Goal: Task Accomplishment & Management: Complete application form

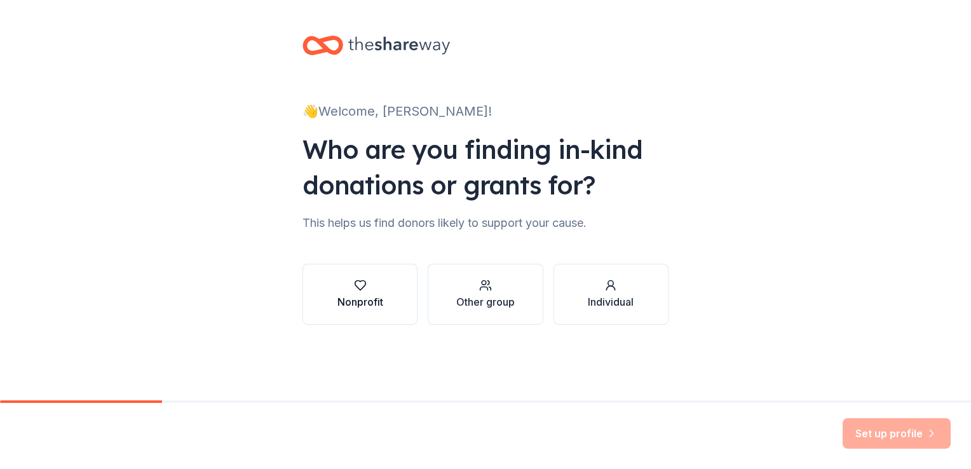
click at [356, 285] on icon "button" at bounding box center [360, 285] width 13 height 13
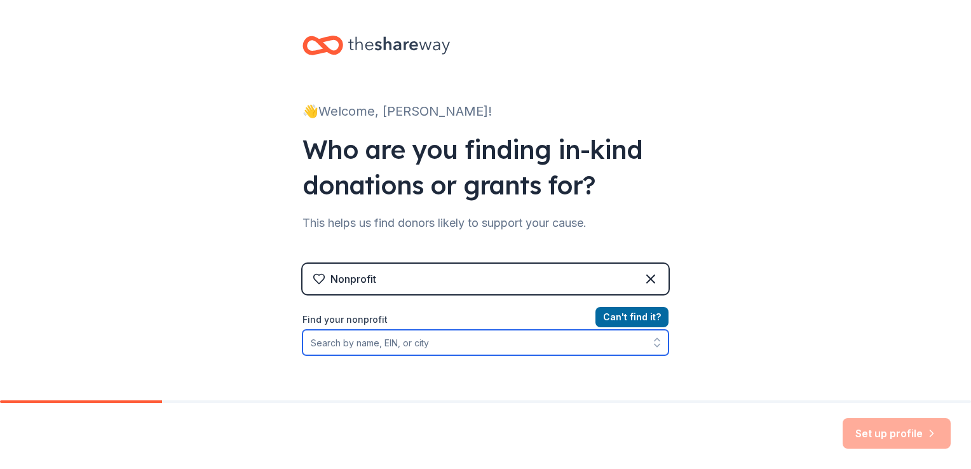
click at [444, 346] on input "Find your nonprofit" at bounding box center [485, 342] width 366 height 25
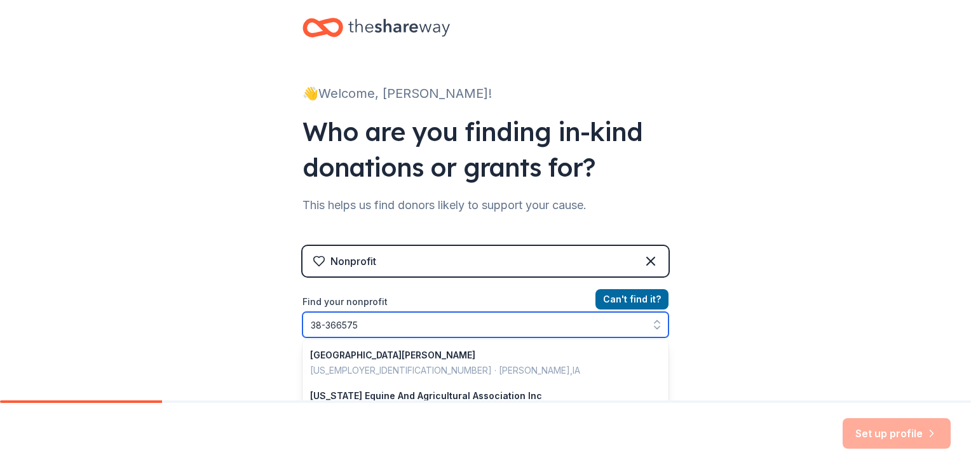
type input "[US_EMPLOYER_IDENTIFICATION_NUMBER]"
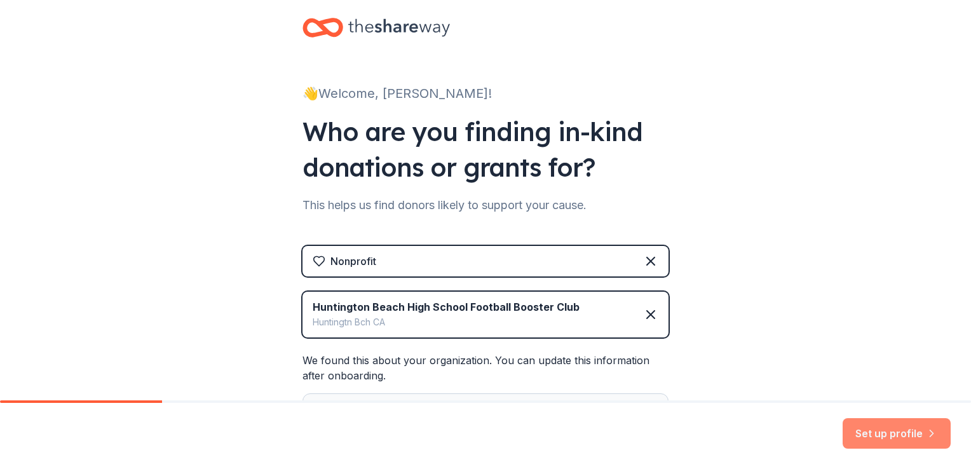
click at [877, 432] on button "Set up profile" at bounding box center [896, 433] width 108 height 30
